Goal: Transaction & Acquisition: Purchase product/service

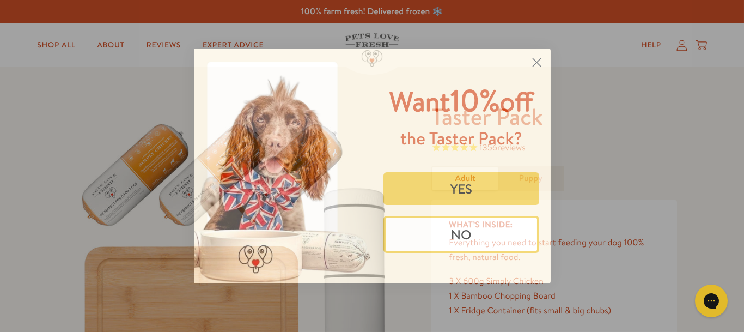
click at [534, 63] on circle "Close dialog" at bounding box center [536, 62] width 18 height 18
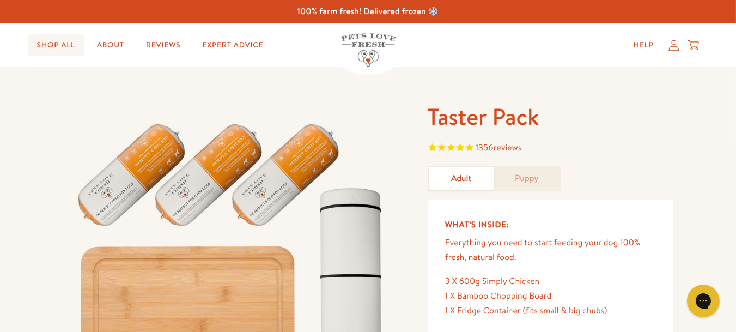
click at [62, 46] on link "Shop All" at bounding box center [56, 45] width 56 height 22
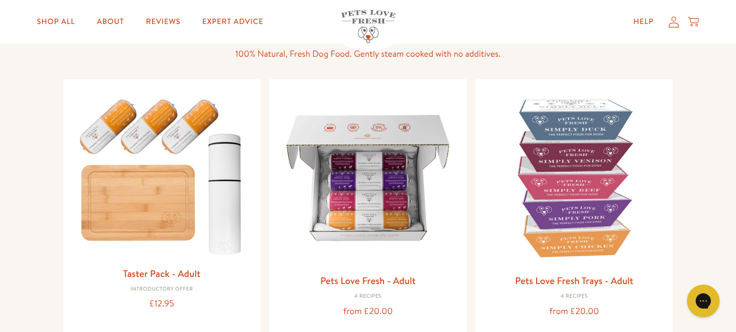
scroll to position [109, 0]
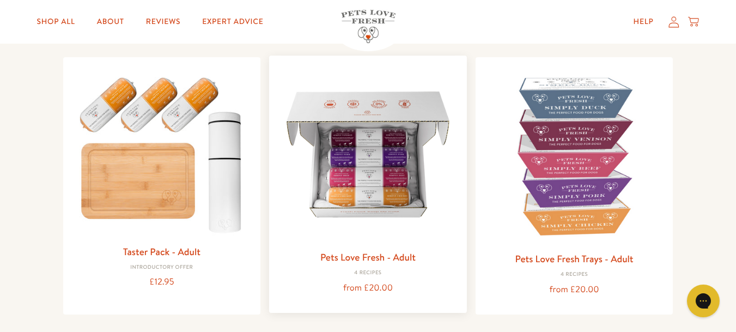
click at [359, 175] on img at bounding box center [368, 154] width 180 height 180
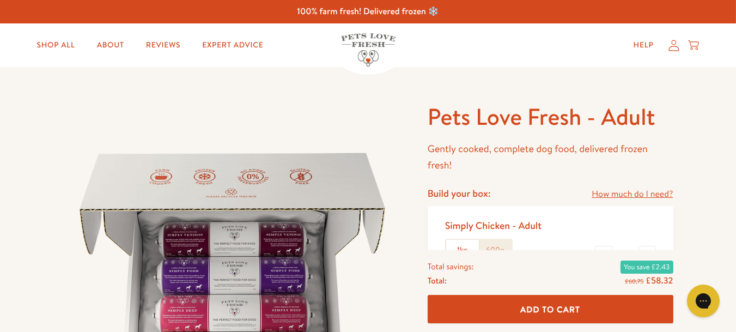
scroll to position [54, 0]
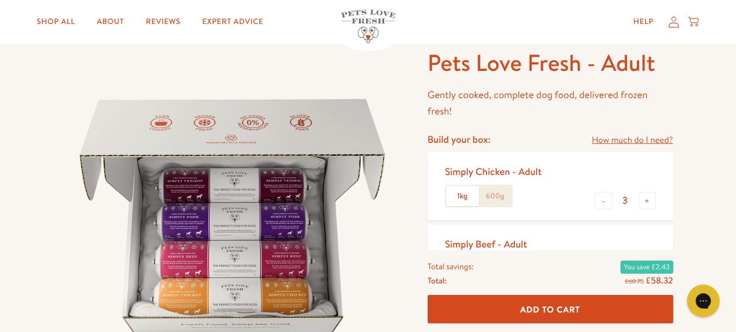
click at [489, 194] on label "600g" at bounding box center [495, 196] width 33 height 21
click at [0, 0] on input "600g" at bounding box center [0, 0] width 0 height 0
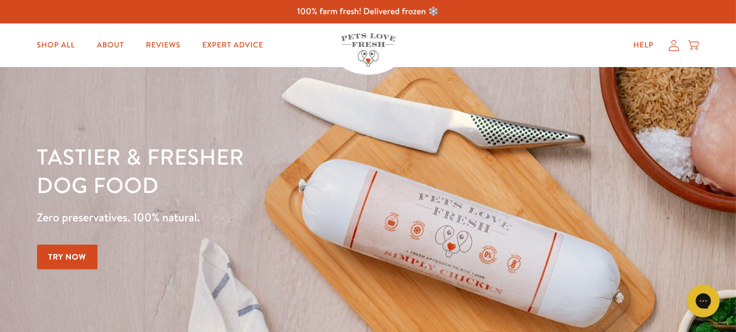
drag, startPoint x: 164, startPoint y: 107, endPoint x: 107, endPoint y: 15, distance: 108.4
click at [163, 105] on picture at bounding box center [368, 214] width 736 height 294
